Goal: Task Accomplishment & Management: Manage account settings

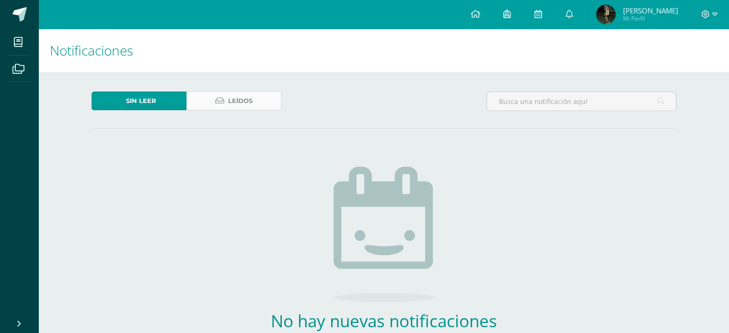
click at [220, 99] on icon at bounding box center [219, 101] width 9 height 8
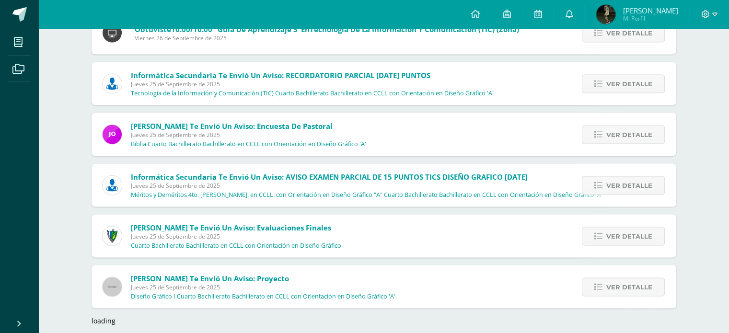
scroll to position [1876, 0]
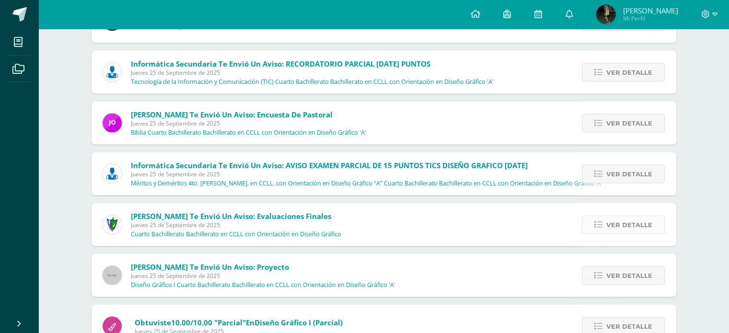
click at [633, 227] on span "Ver detalle" at bounding box center [630, 225] width 46 height 18
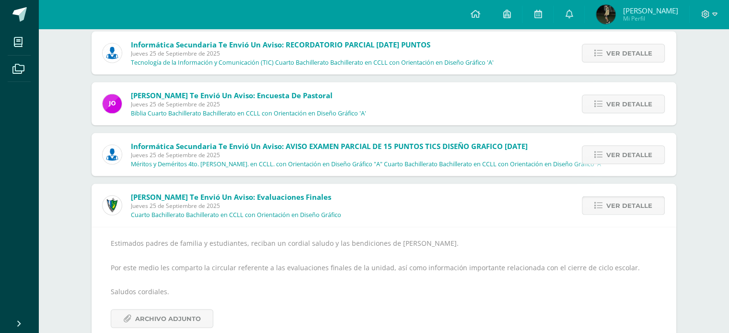
scroll to position [1895, 0]
click at [179, 314] on span "Archivo Adjunto" at bounding box center [168, 319] width 66 height 18
